Goal: Obtain resource: Download file/media

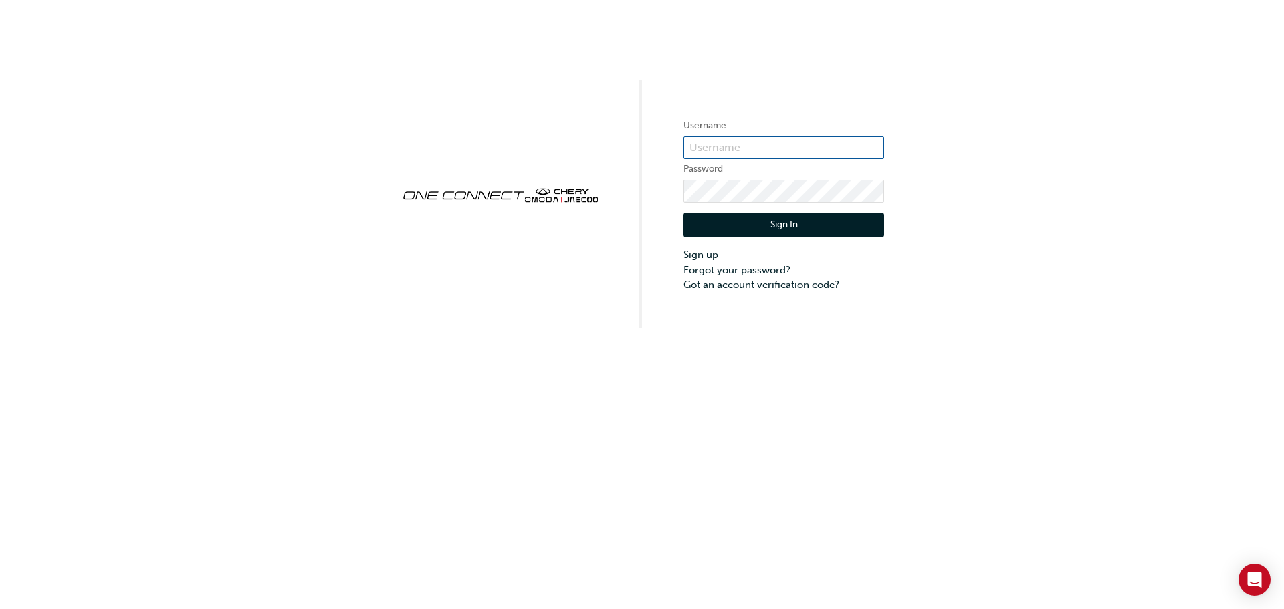
type input "CHAU1746"
click at [779, 219] on button "Sign In" at bounding box center [784, 225] width 201 height 25
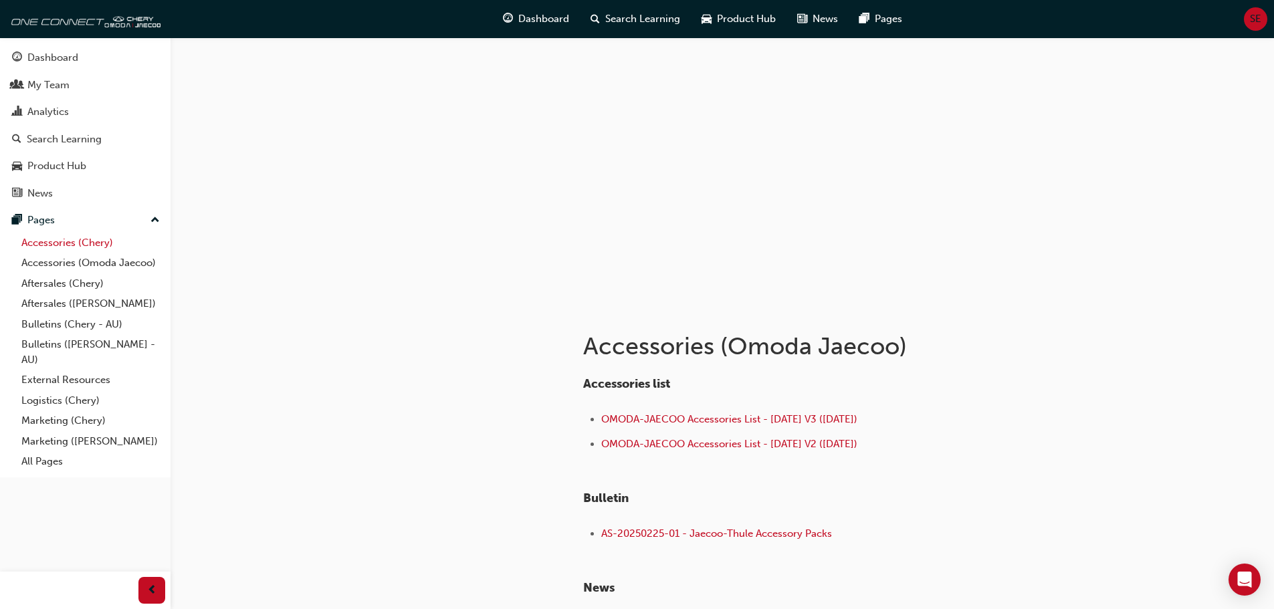
click at [66, 245] on link "Accessories (Chery)" at bounding box center [90, 243] width 149 height 21
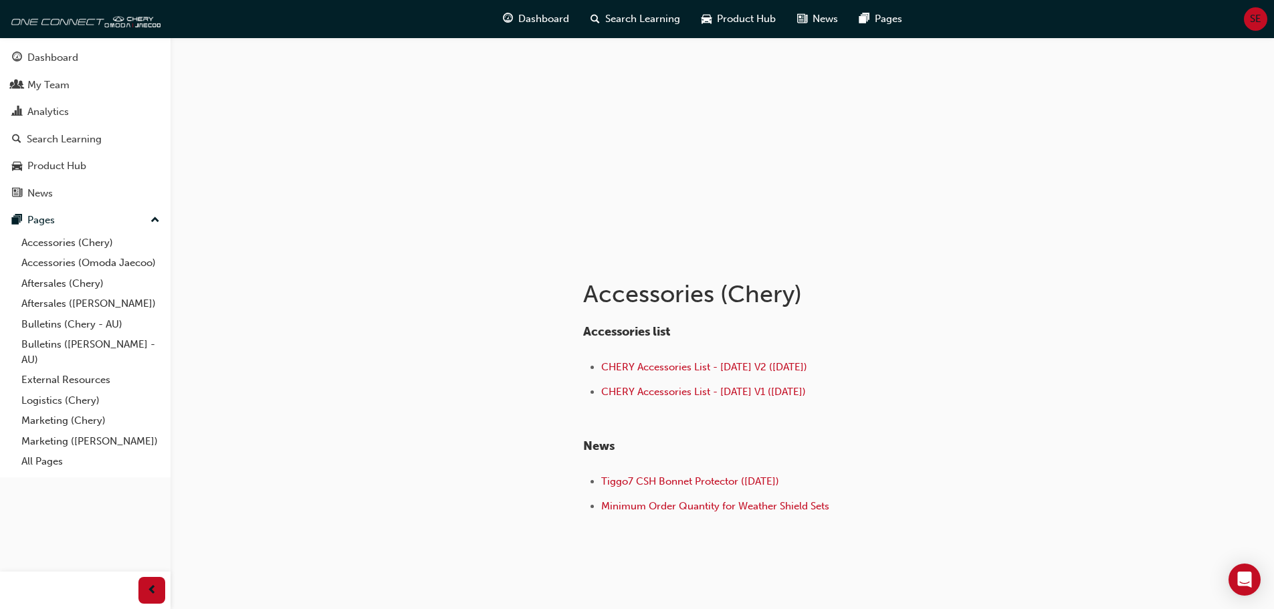
scroll to position [23, 0]
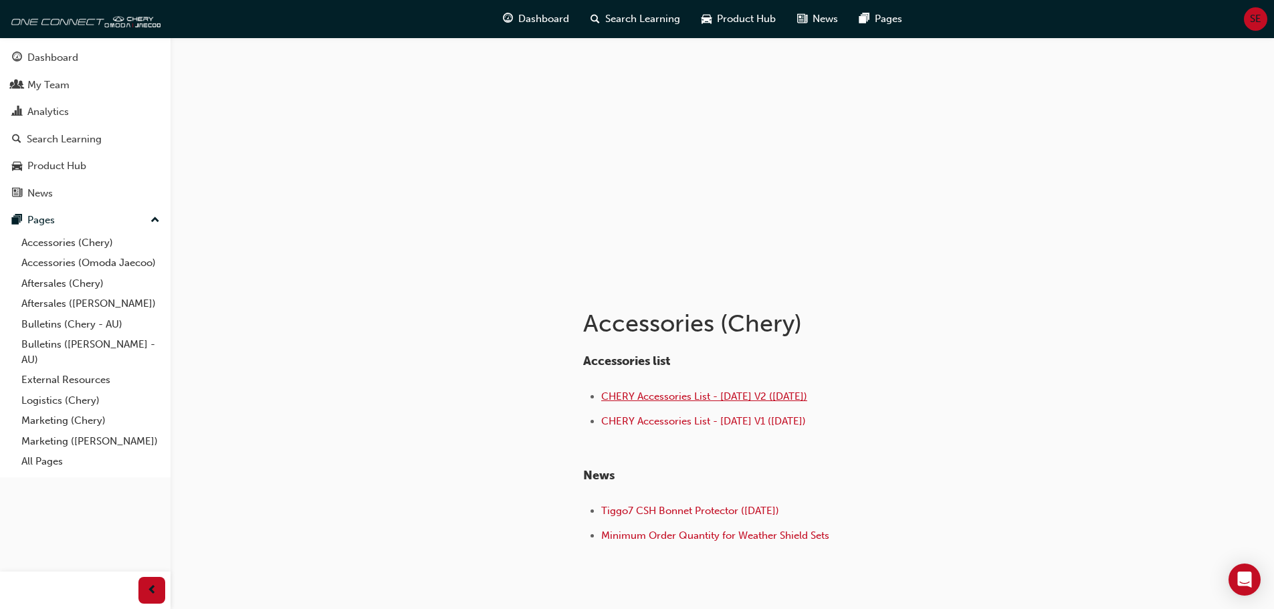
click at [662, 397] on span "CHERY Accessories List - [DATE] V2 ([DATE])" at bounding box center [704, 397] width 206 height 12
